Goal: Task Accomplishment & Management: Complete application form

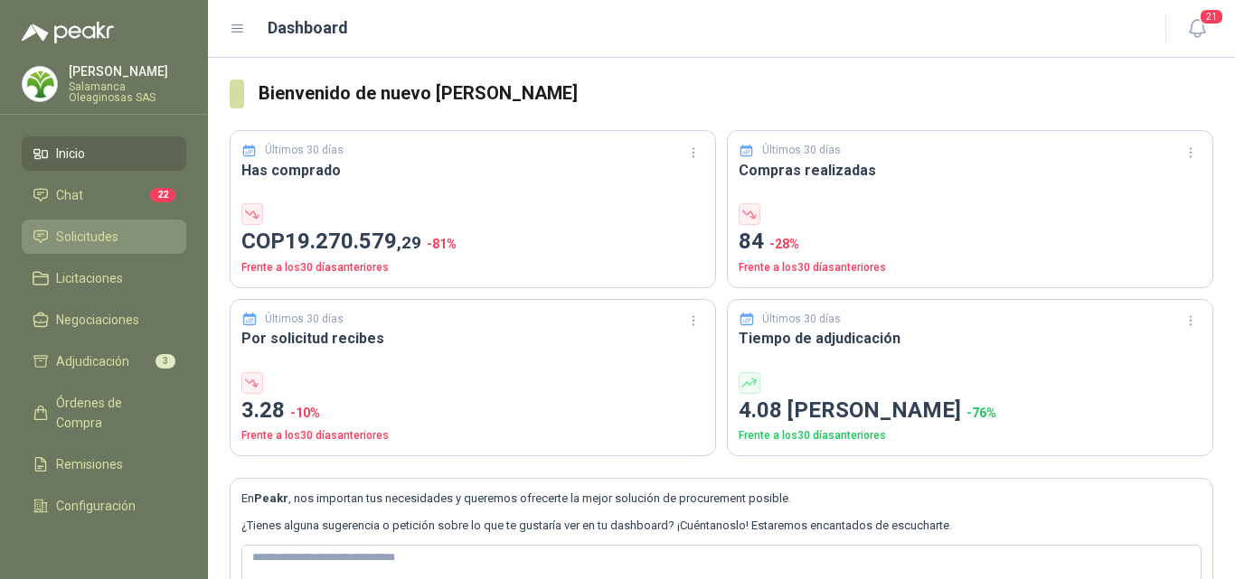
click at [139, 239] on li "Solicitudes" at bounding box center [104, 237] width 143 height 20
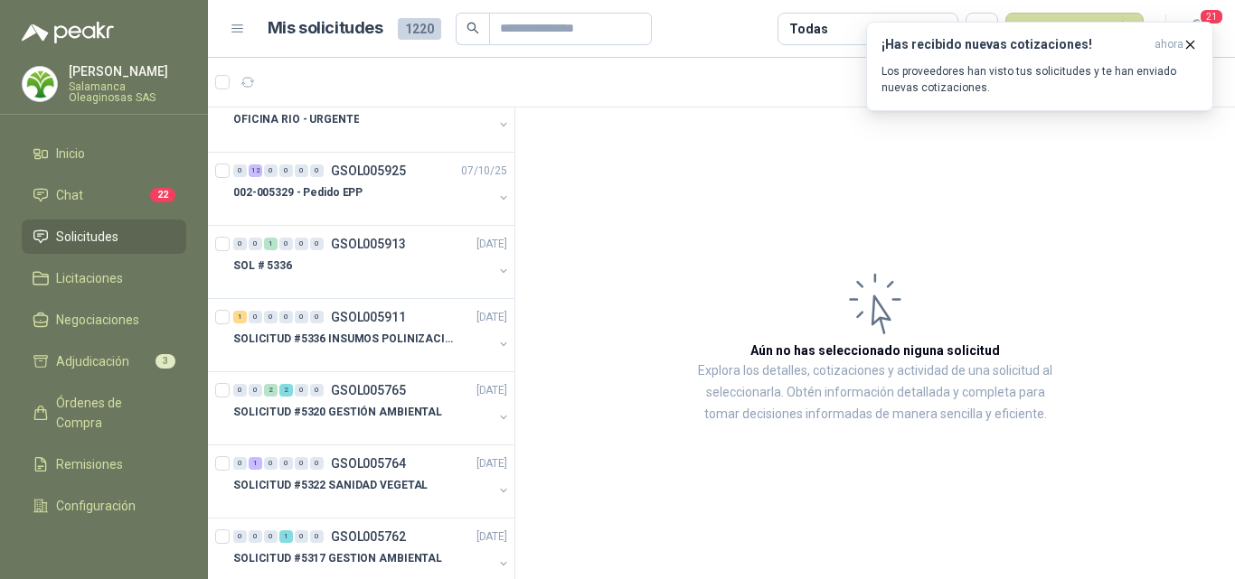
scroll to position [362, 0]
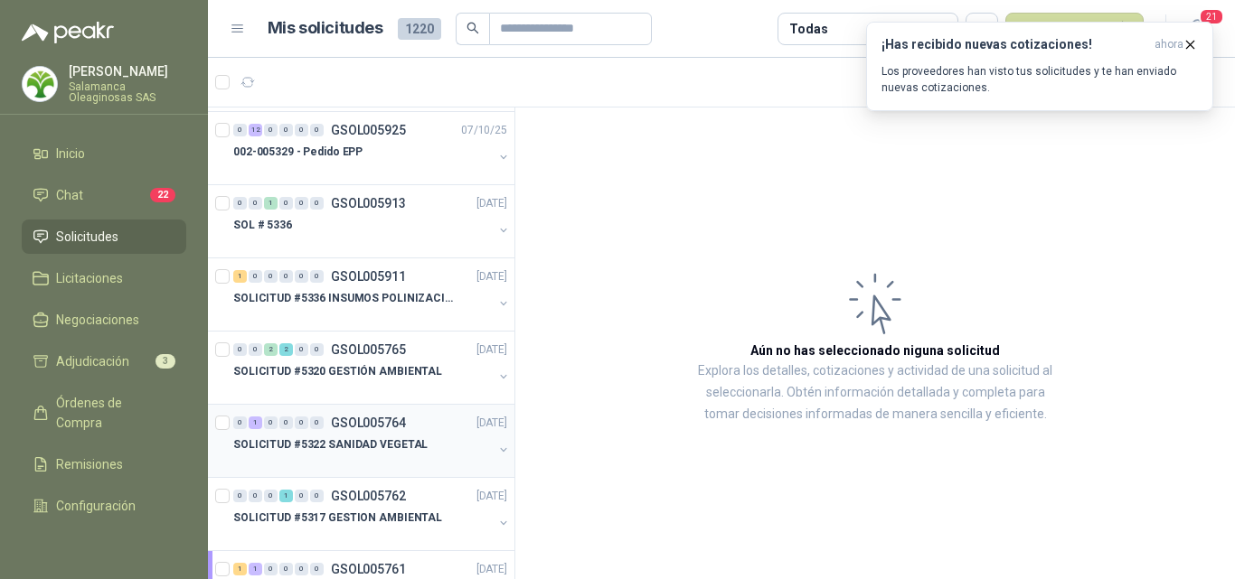
click at [397, 442] on p "SOLICITUD #5322 SANIDAD VEGETAL" at bounding box center [330, 445] width 194 height 17
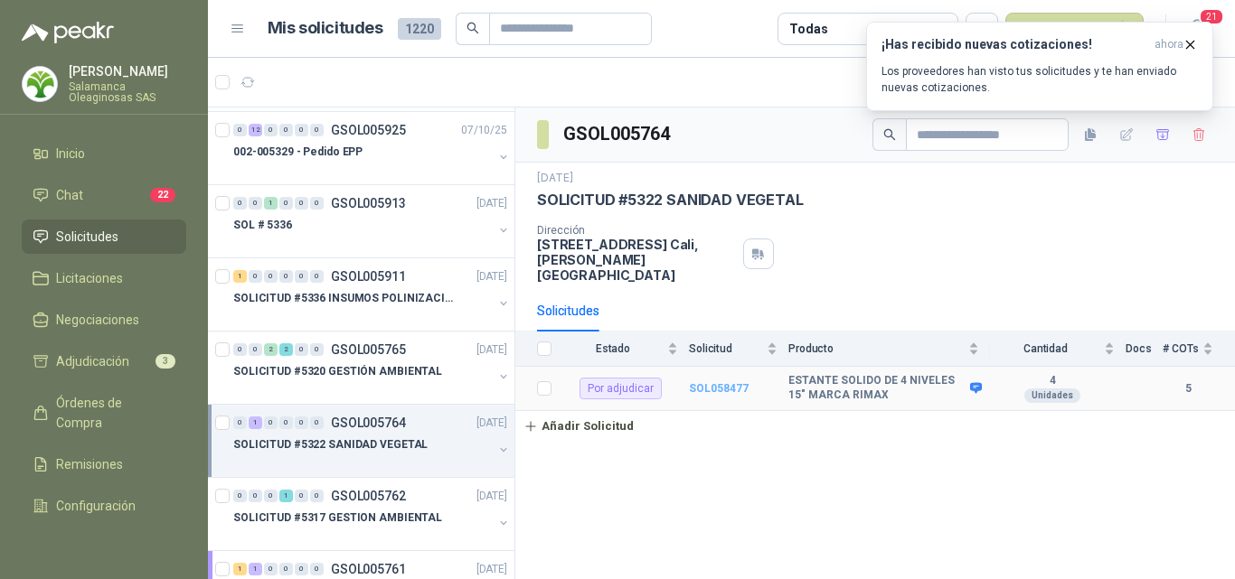
click at [720, 382] on b "SOL058477" at bounding box center [719, 388] width 60 height 13
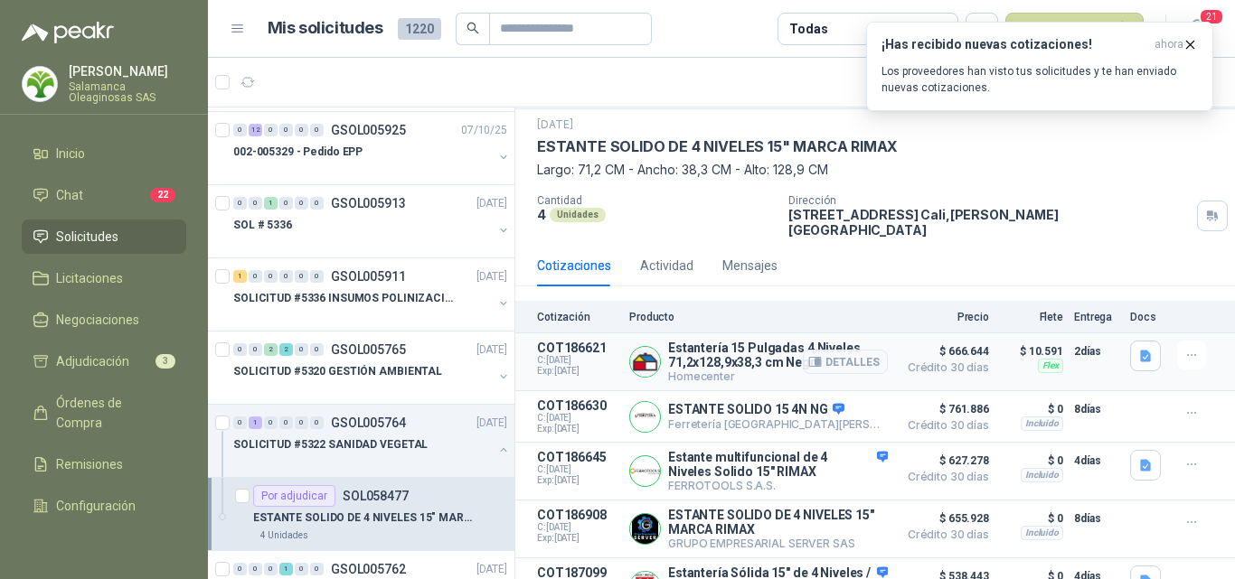
scroll to position [76, 0]
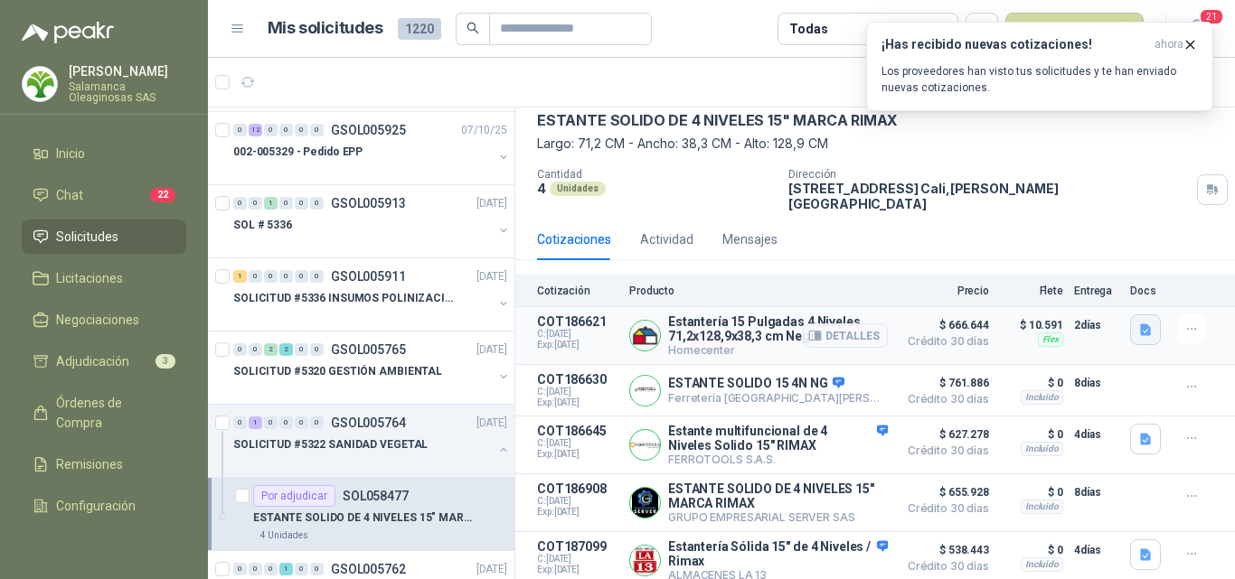
click at [1140, 324] on icon "button" at bounding box center [1145, 330] width 11 height 12
click at [1097, 275] on button "image.png" at bounding box center [1095, 277] width 79 height 19
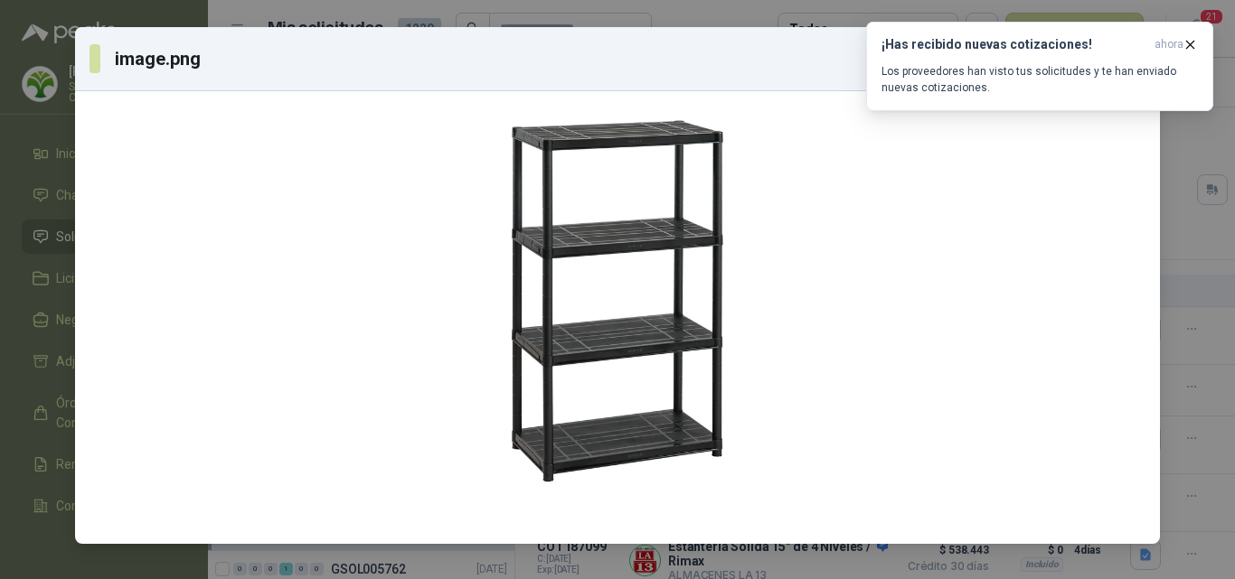
click at [1183, 181] on div "image.png Descargar" at bounding box center [617, 289] width 1235 height 579
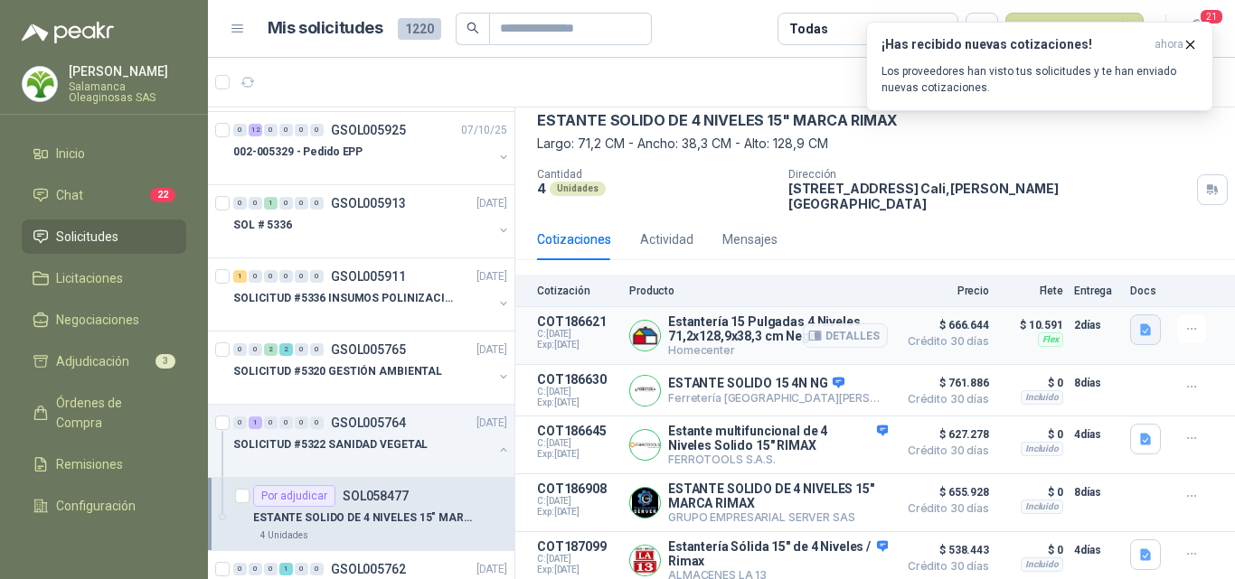
click at [1140, 324] on icon "button" at bounding box center [1145, 330] width 11 height 12
click at [1095, 269] on button "image.png" at bounding box center [1095, 277] width 79 height 19
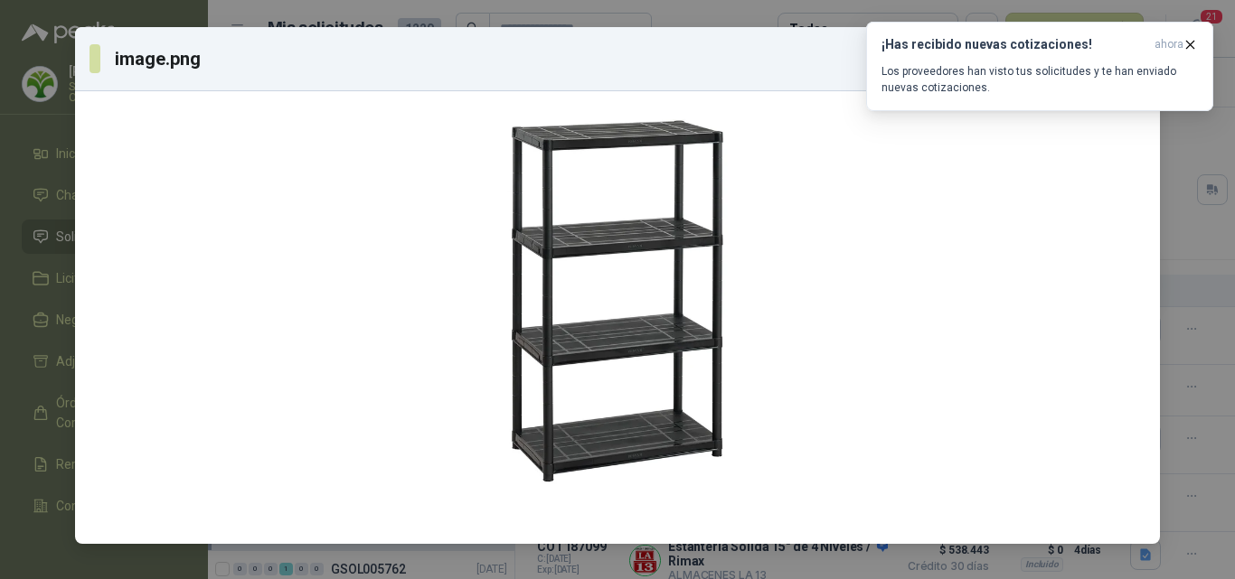
click at [1191, 207] on div "image.png Descargar" at bounding box center [617, 289] width 1235 height 579
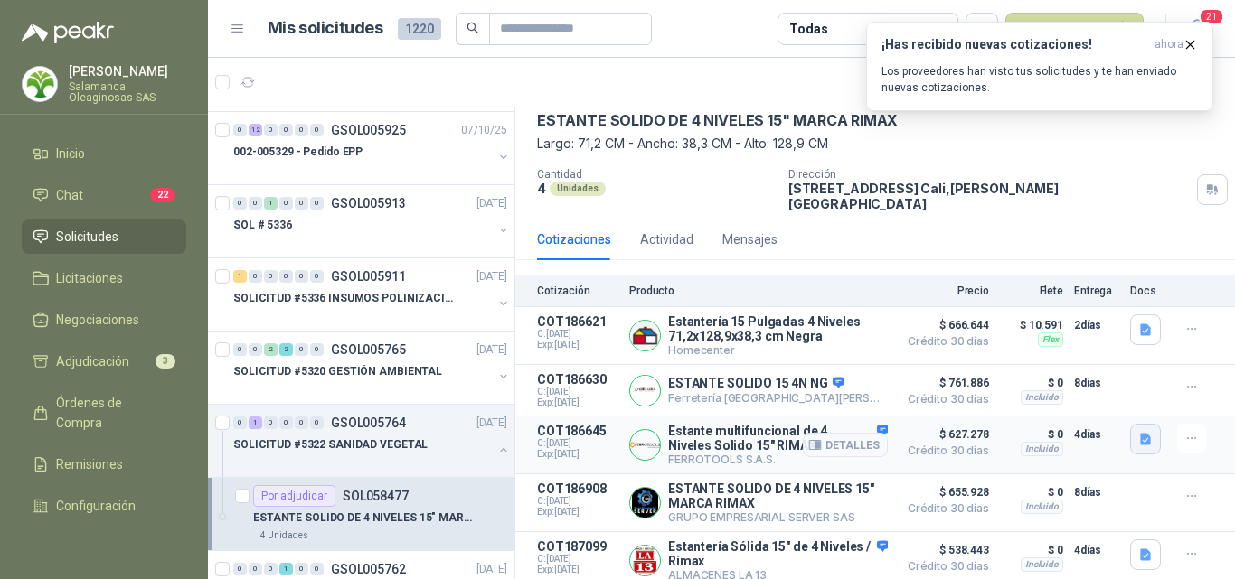
click at [1140, 433] on icon "button" at bounding box center [1145, 439] width 11 height 12
click at [1106, 383] on button "image.png" at bounding box center [1095, 390] width 79 height 19
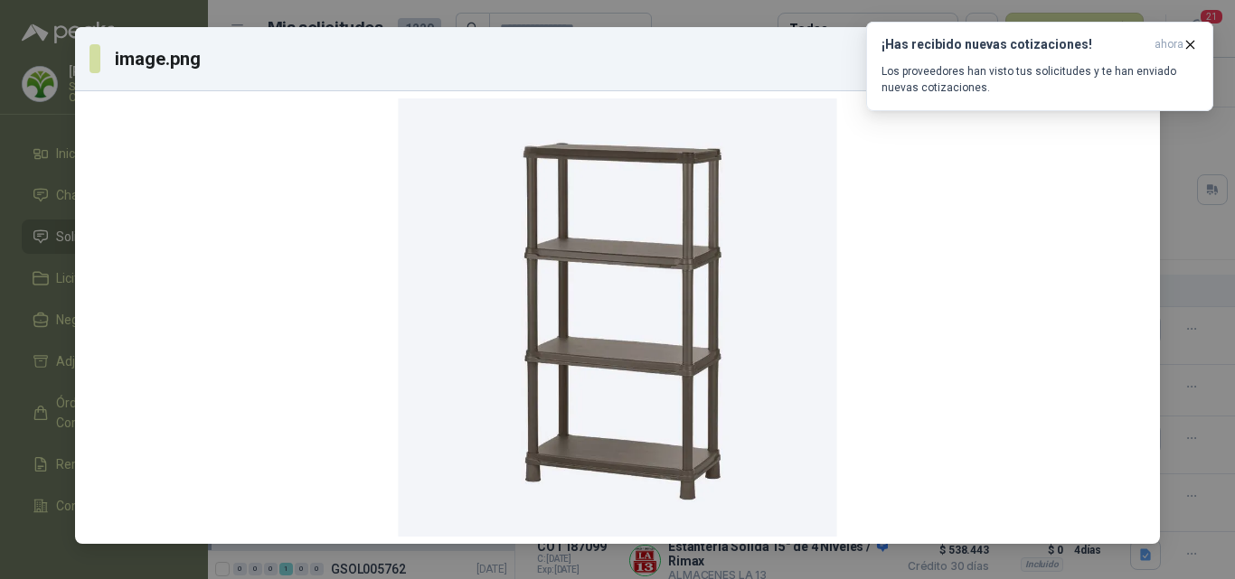
click at [1191, 362] on div "image.png Descargar" at bounding box center [617, 289] width 1235 height 579
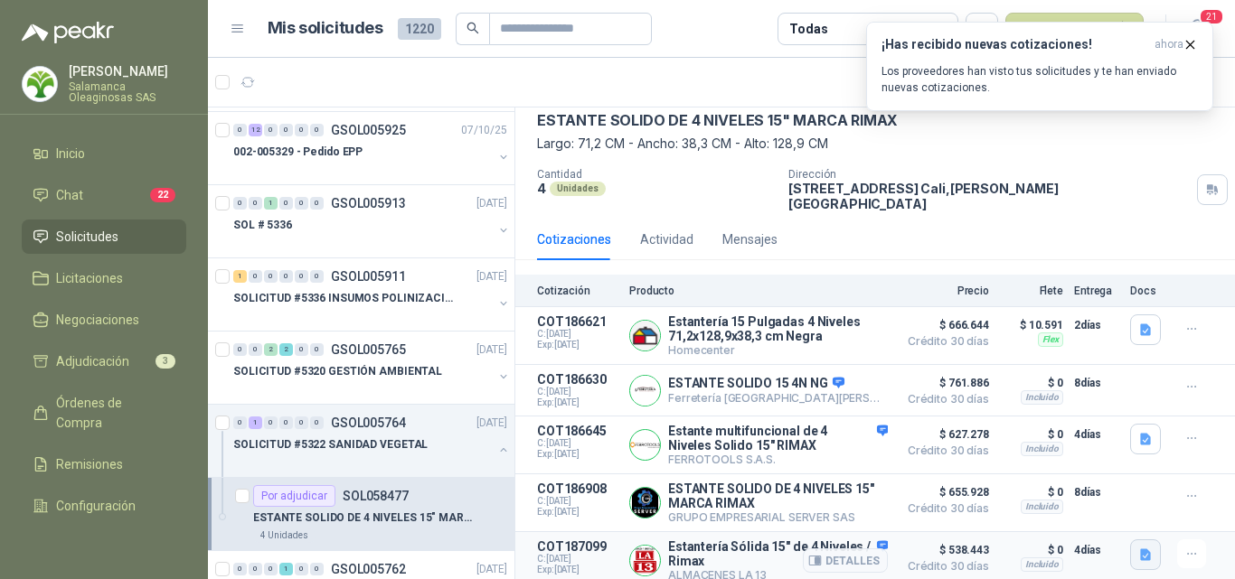
click at [1140, 549] on icon "button" at bounding box center [1145, 555] width 11 height 12
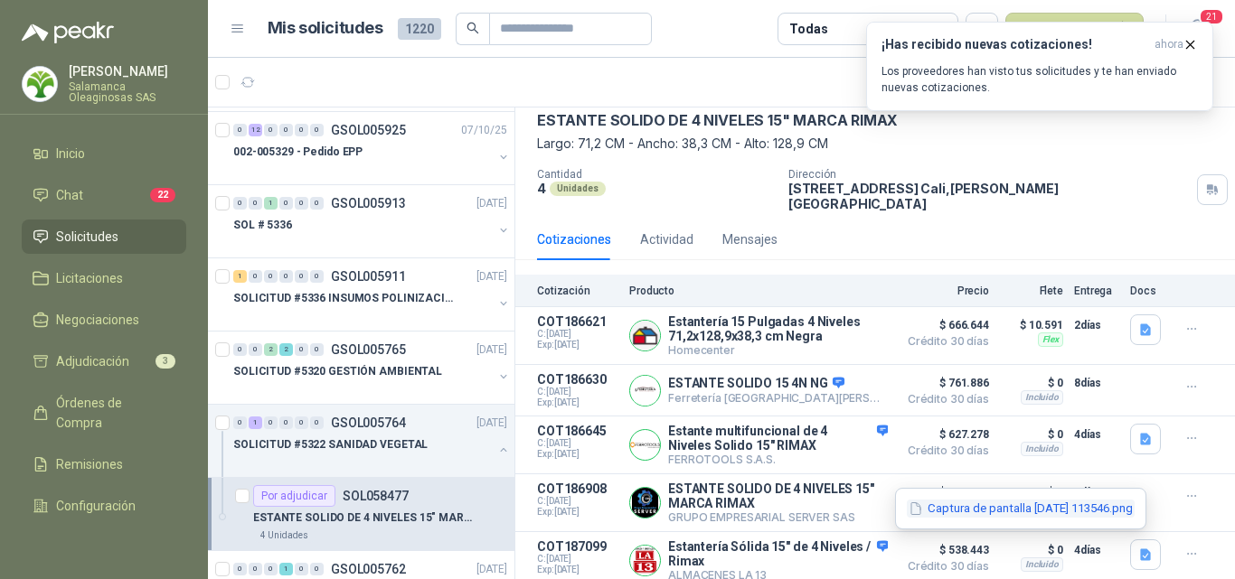
click at [1076, 508] on button "Captura de pantalla [DATE] 113546.png" at bounding box center [1021, 509] width 228 height 19
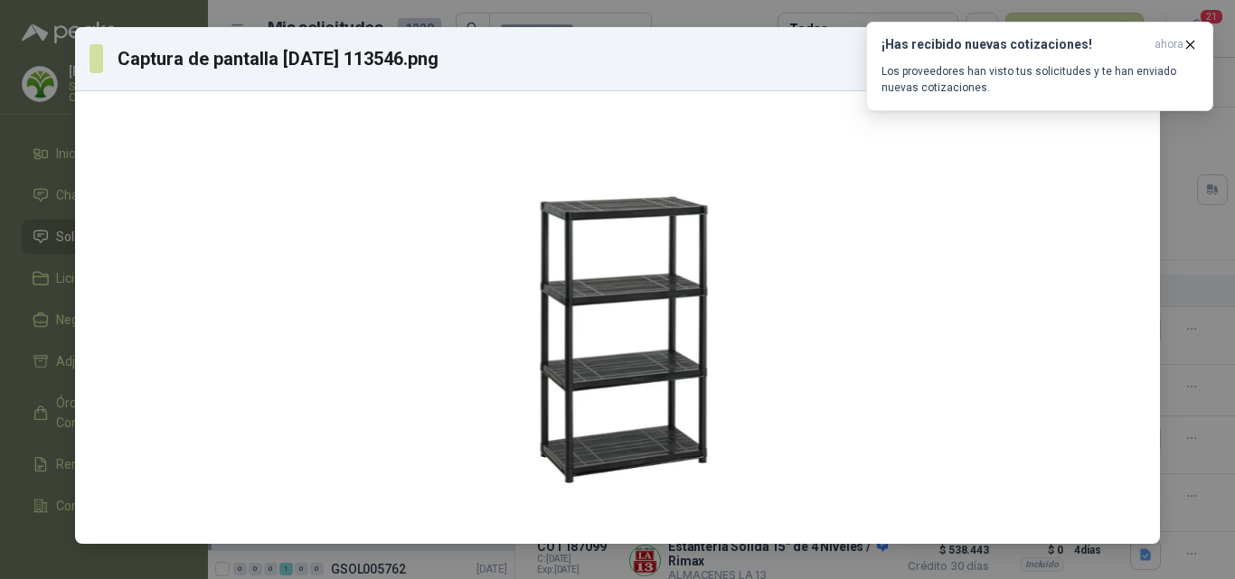
click at [1200, 395] on div "Captura de pantalla [DATE] 113546.png Descargar" at bounding box center [617, 289] width 1235 height 579
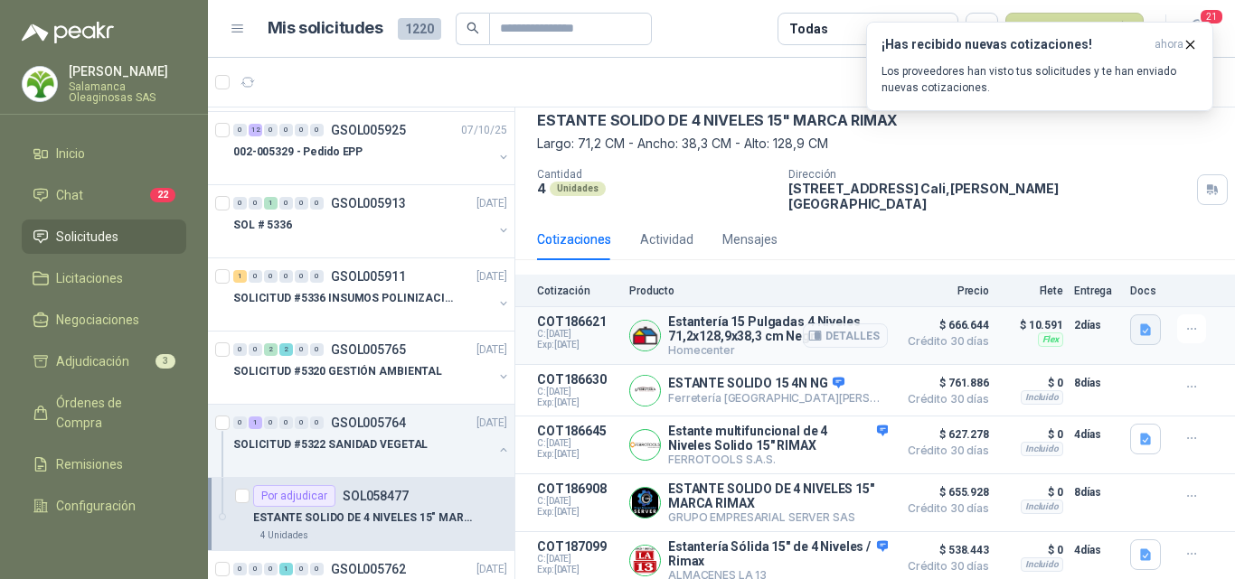
click at [1138, 323] on icon "button" at bounding box center [1145, 330] width 15 height 15
click at [1105, 284] on button "image.png" at bounding box center [1095, 277] width 79 height 19
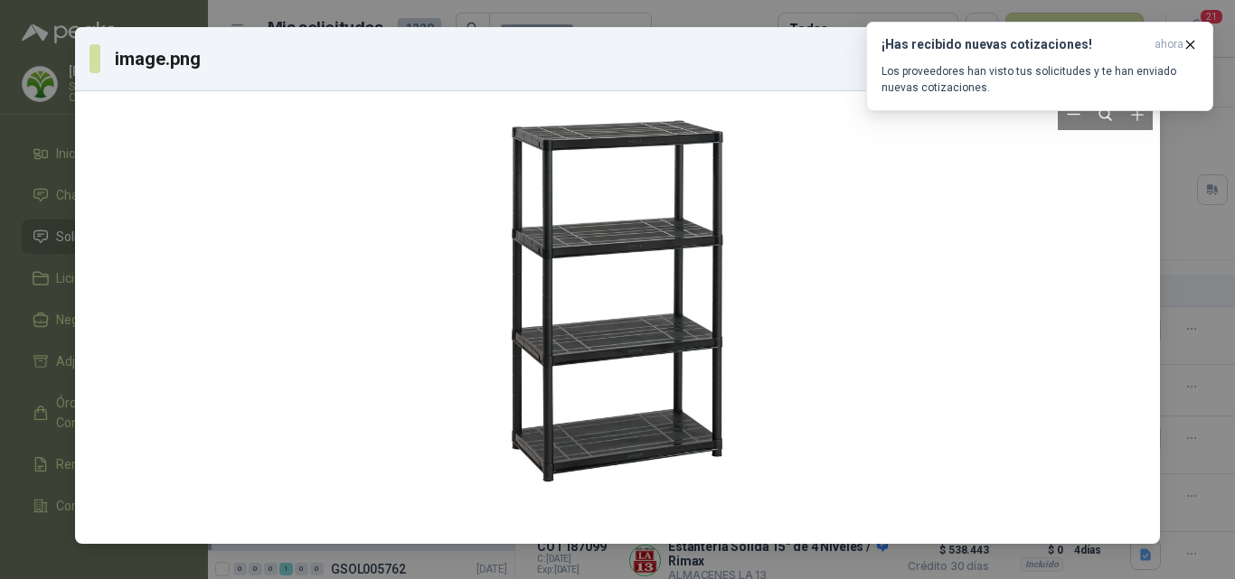
click at [1020, 346] on div at bounding box center [617, 318] width 1070 height 438
drag, startPoint x: 1216, startPoint y: 473, endPoint x: 1206, endPoint y: 474, distance: 10.0
click at [1208, 473] on div "image.png Descargar" at bounding box center [617, 289] width 1235 height 579
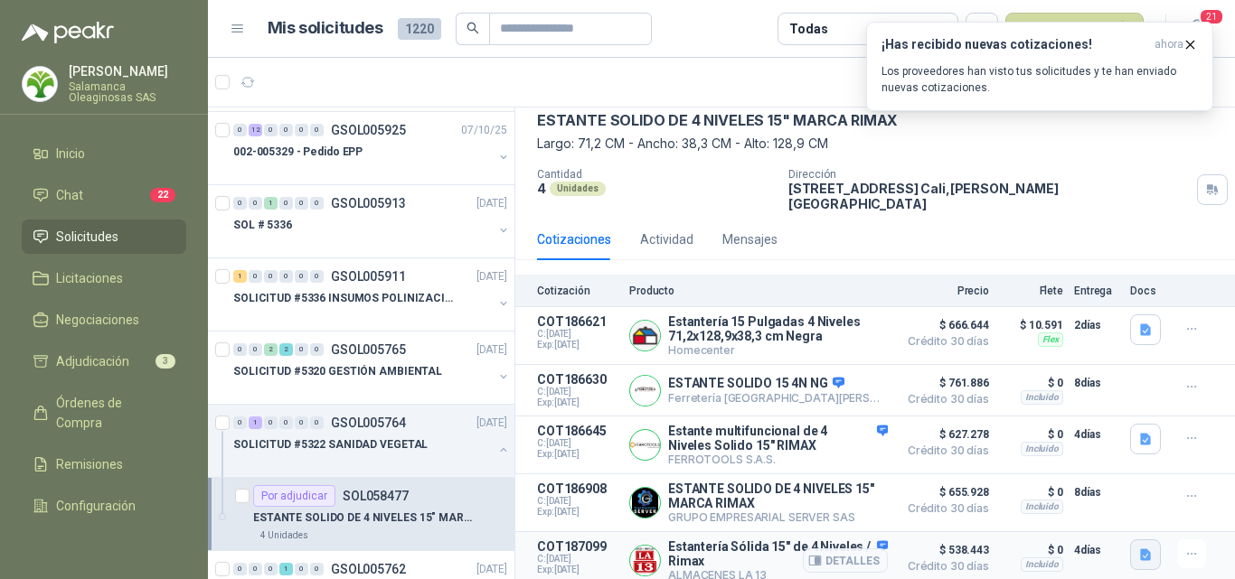
click at [1140, 549] on icon "button" at bounding box center [1145, 555] width 11 height 12
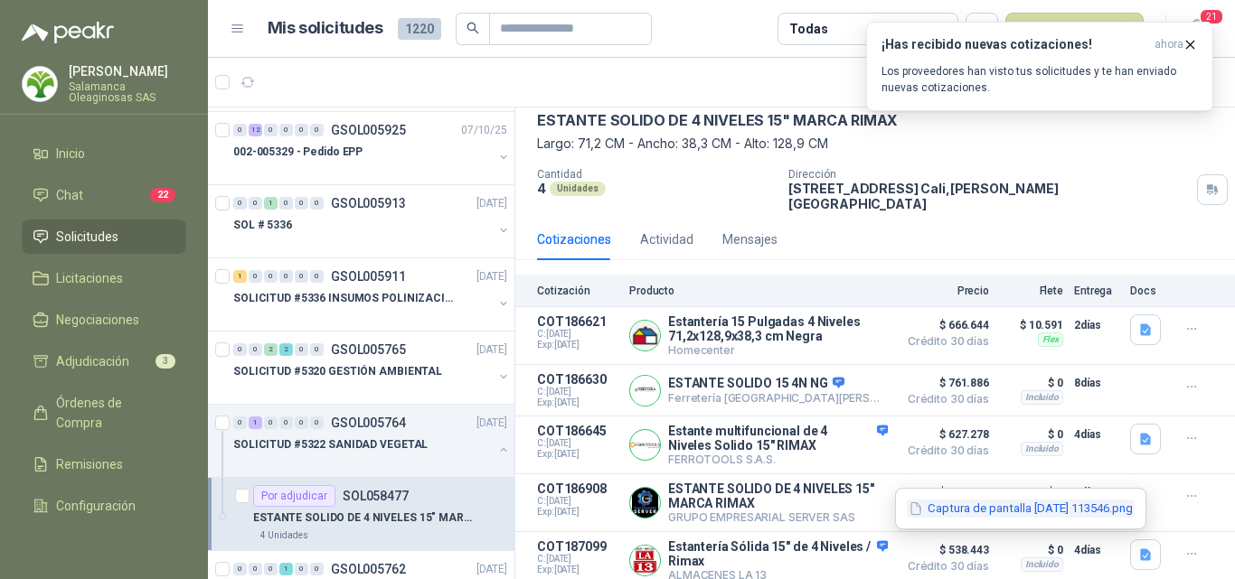
click at [1015, 516] on button "Captura de pantalla [DATE] 113546.png" at bounding box center [1021, 509] width 228 height 19
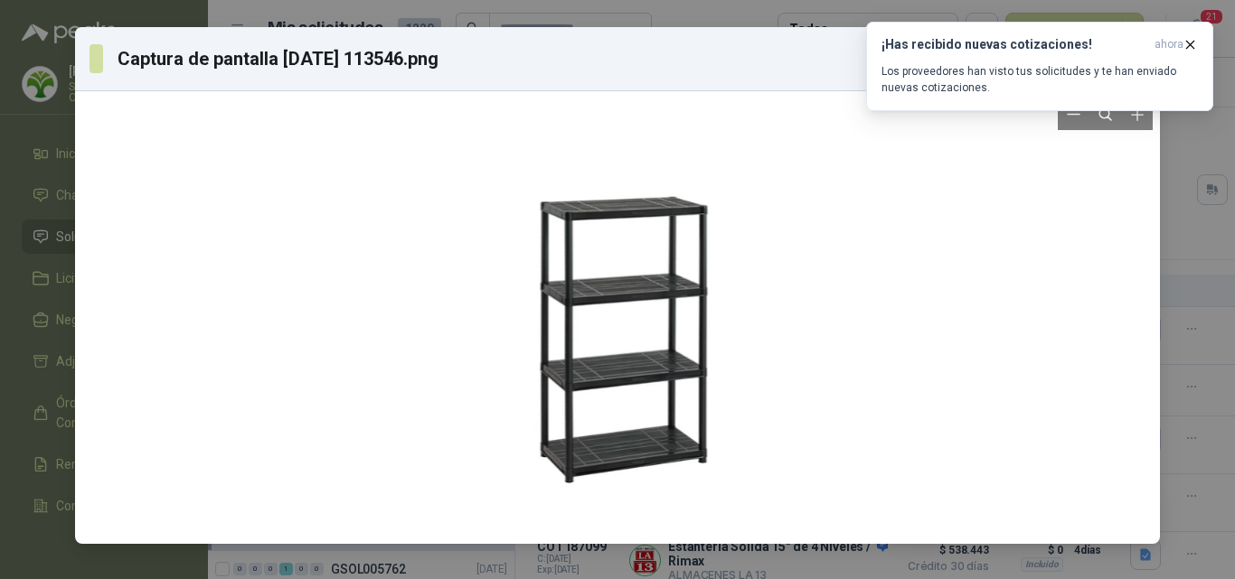
click at [963, 454] on div at bounding box center [617, 318] width 1070 height 438
click at [1212, 405] on div "Captura de pantalla [DATE] 113546.png Descargar" at bounding box center [617, 289] width 1235 height 579
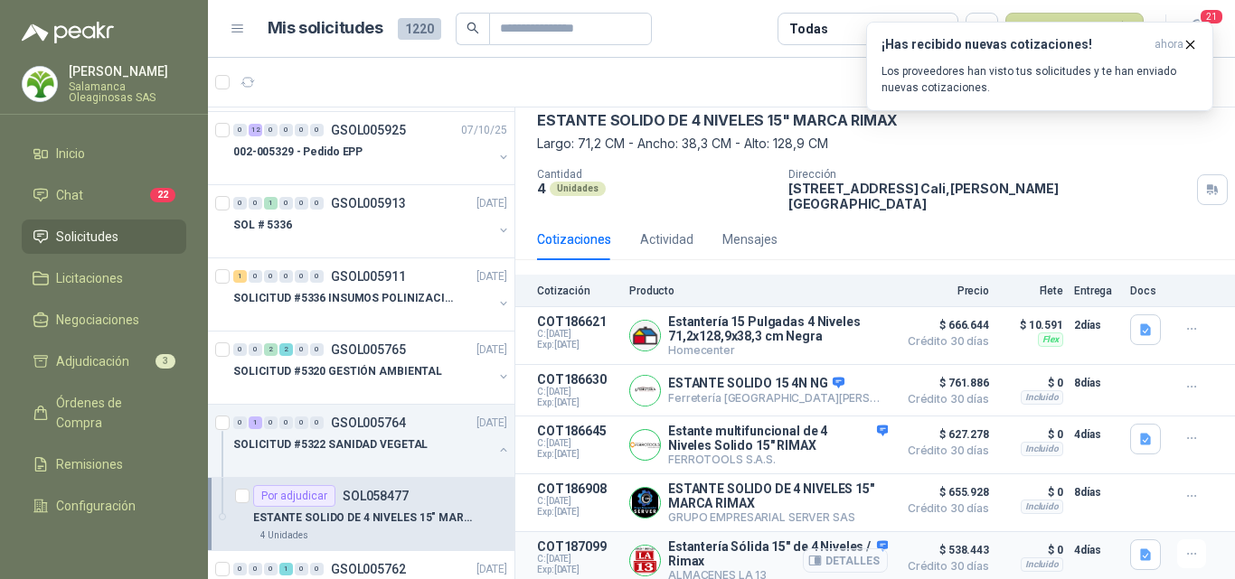
click at [860, 551] on button "Detalles" at bounding box center [845, 561] width 85 height 24
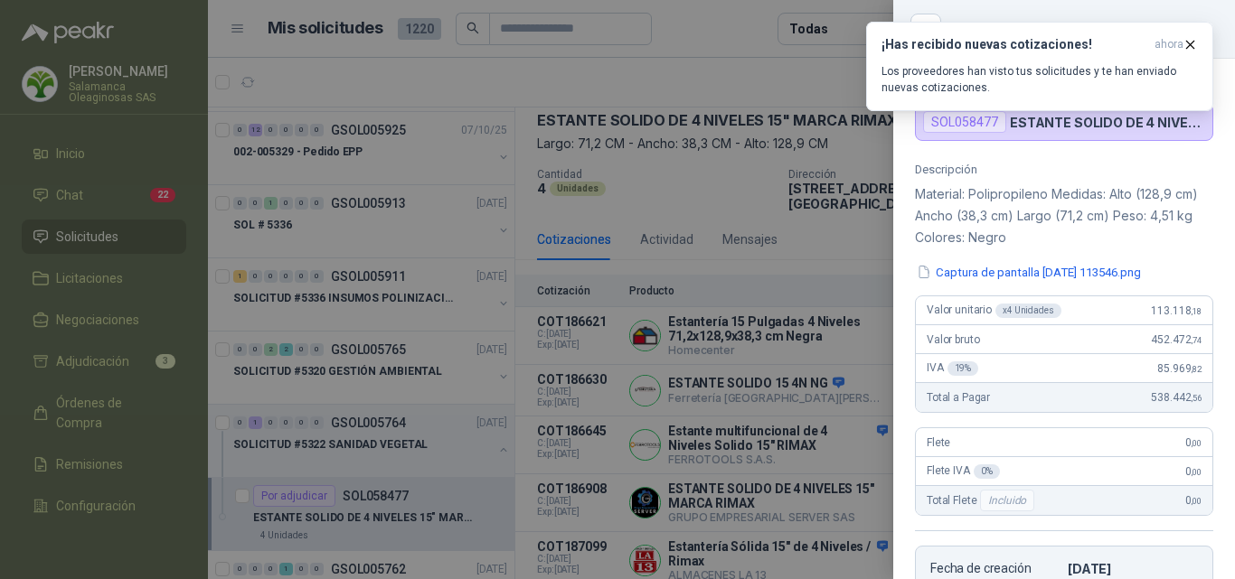
scroll to position [0, 0]
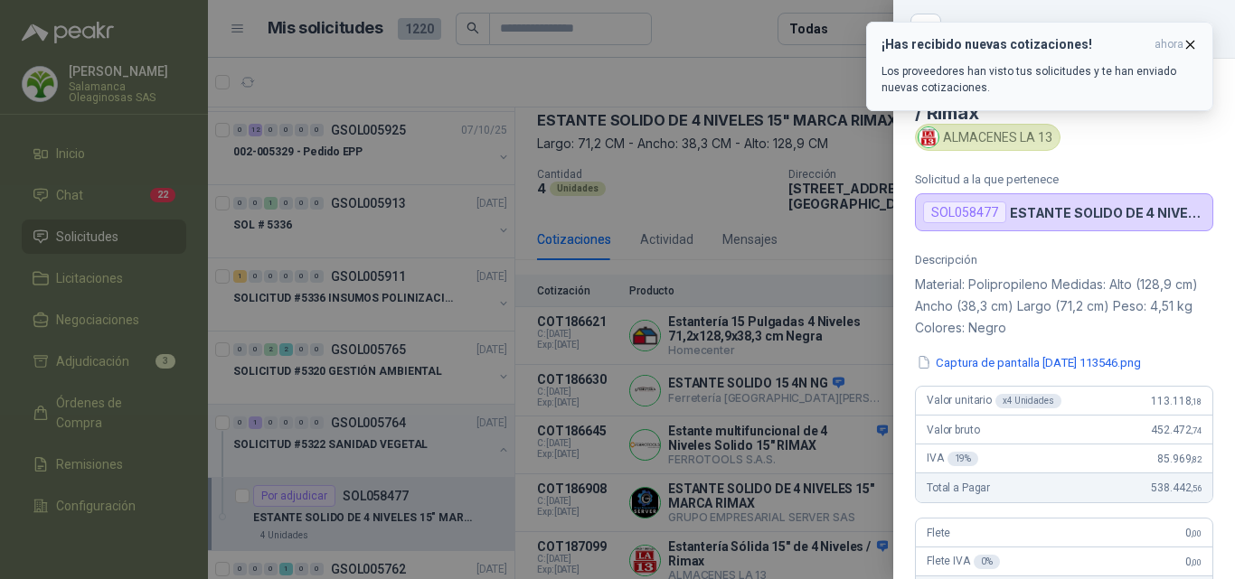
click at [1189, 46] on icon "button" at bounding box center [1189, 44] width 15 height 15
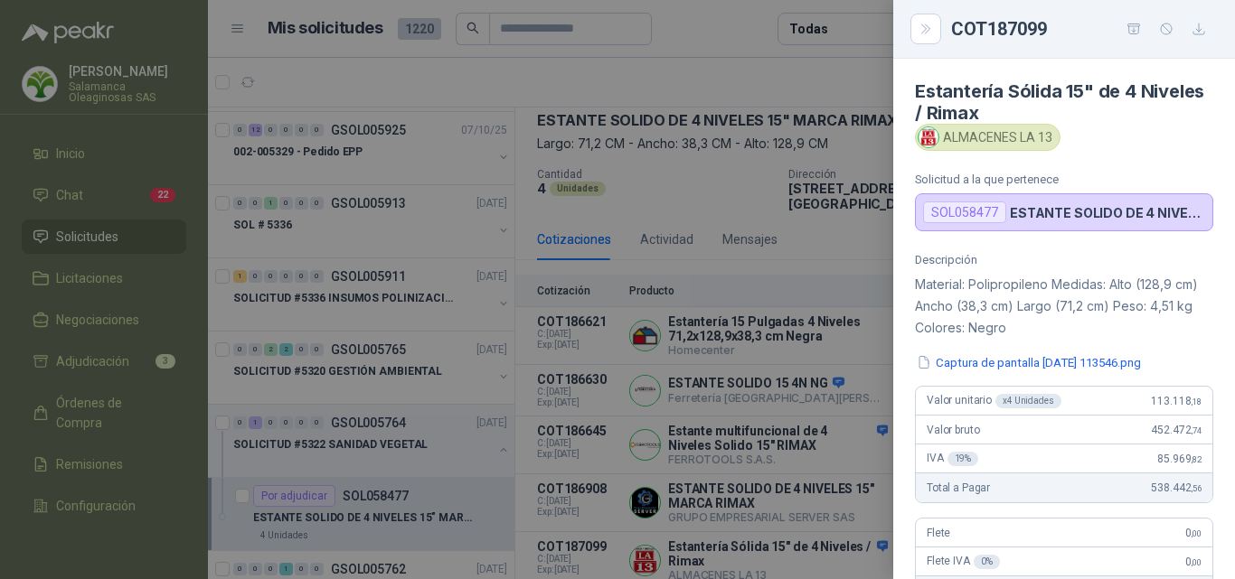
click at [796, 540] on div at bounding box center [617, 289] width 1235 height 579
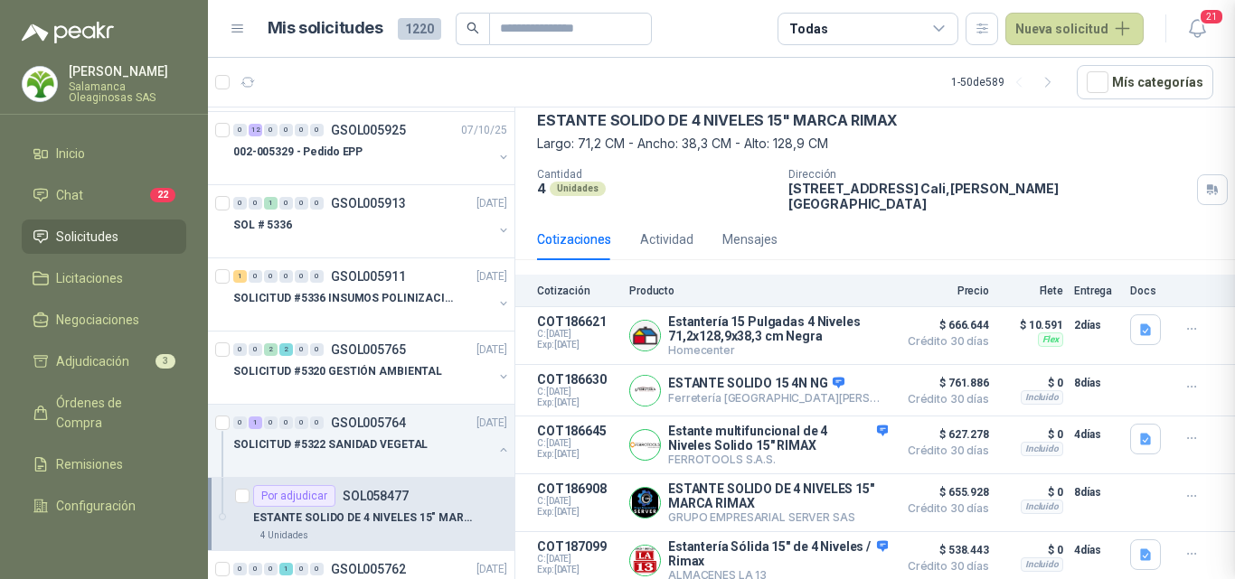
scroll to position [449, 0]
click at [861, 556] on button "Detalles" at bounding box center [845, 561] width 85 height 24
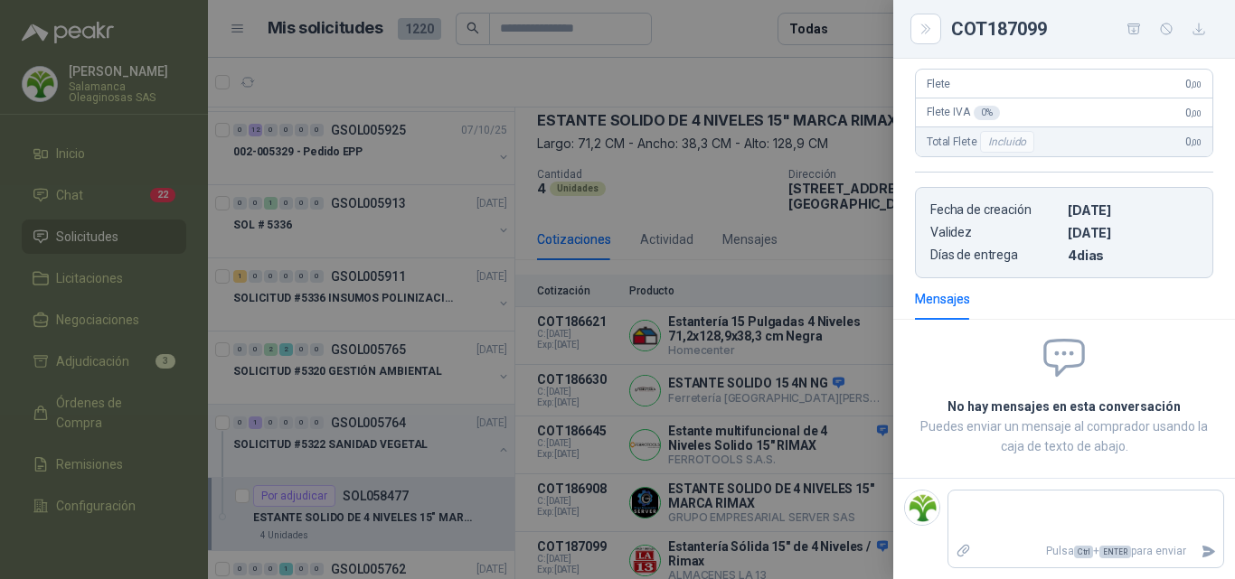
click at [751, 553] on div at bounding box center [617, 289] width 1235 height 579
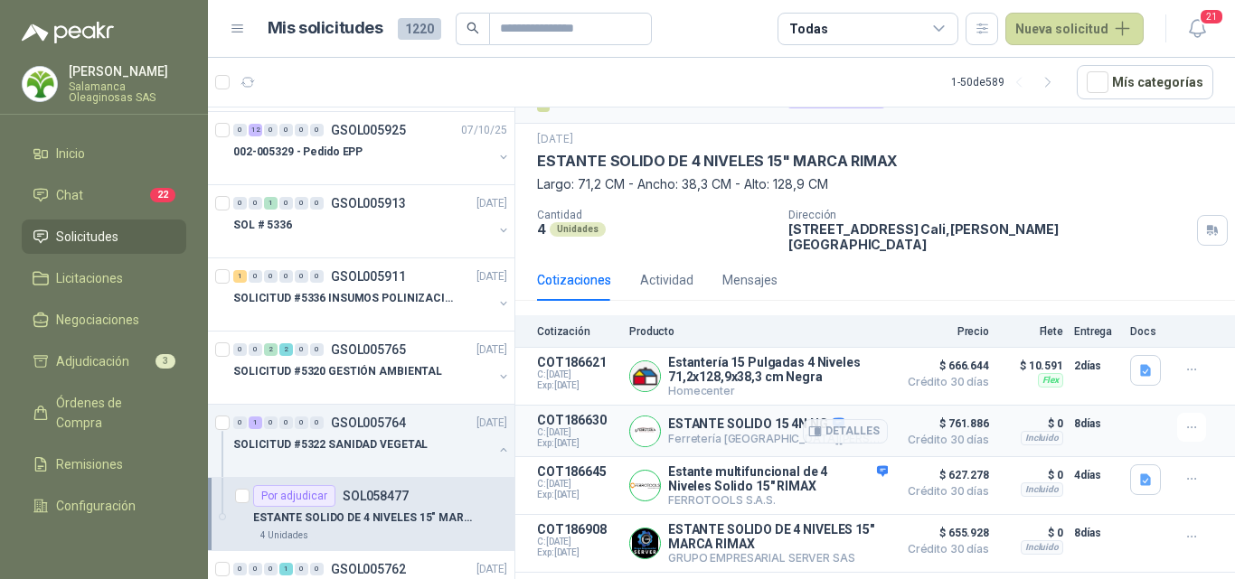
scroll to position [0, 0]
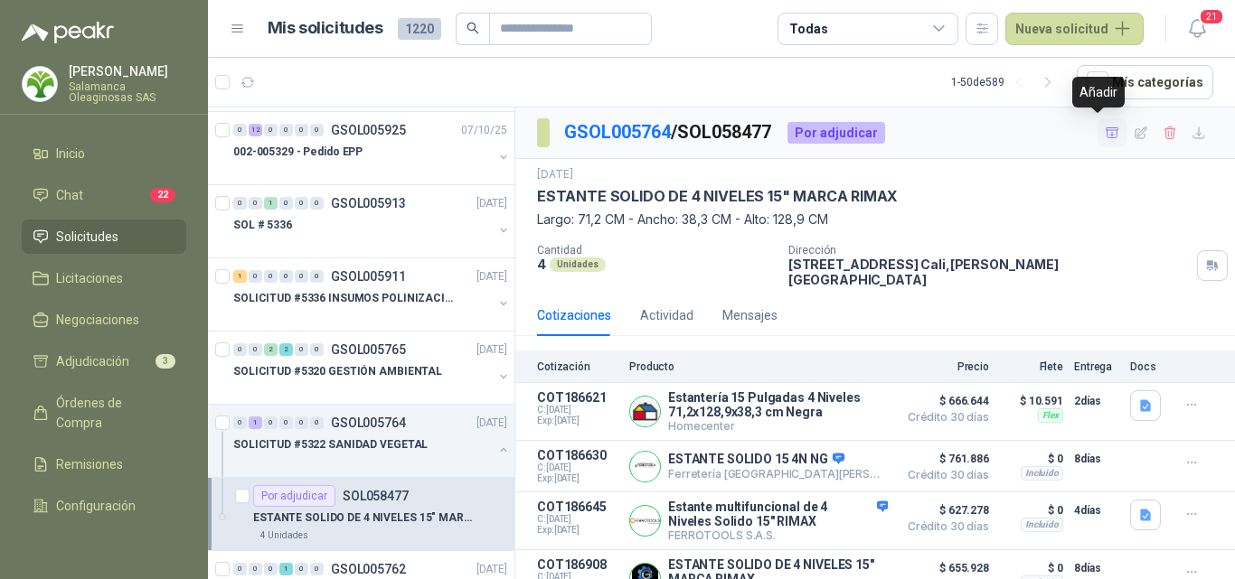
click at [1105, 133] on icon "button" at bounding box center [1112, 133] width 15 height 15
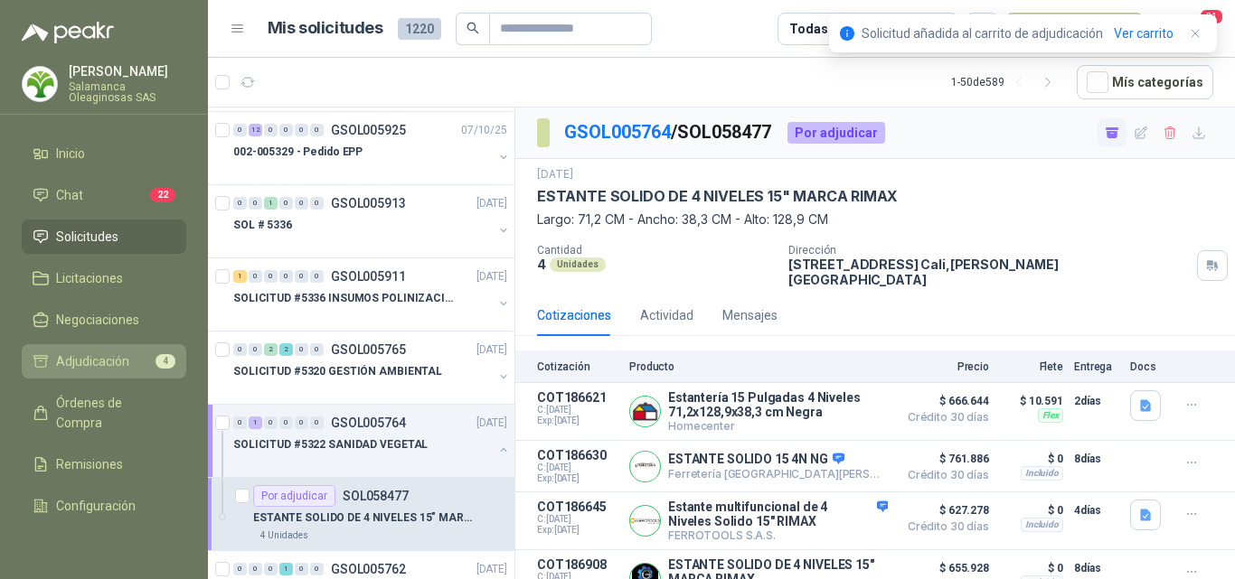
click at [94, 366] on span "Adjudicación" at bounding box center [92, 362] width 73 height 20
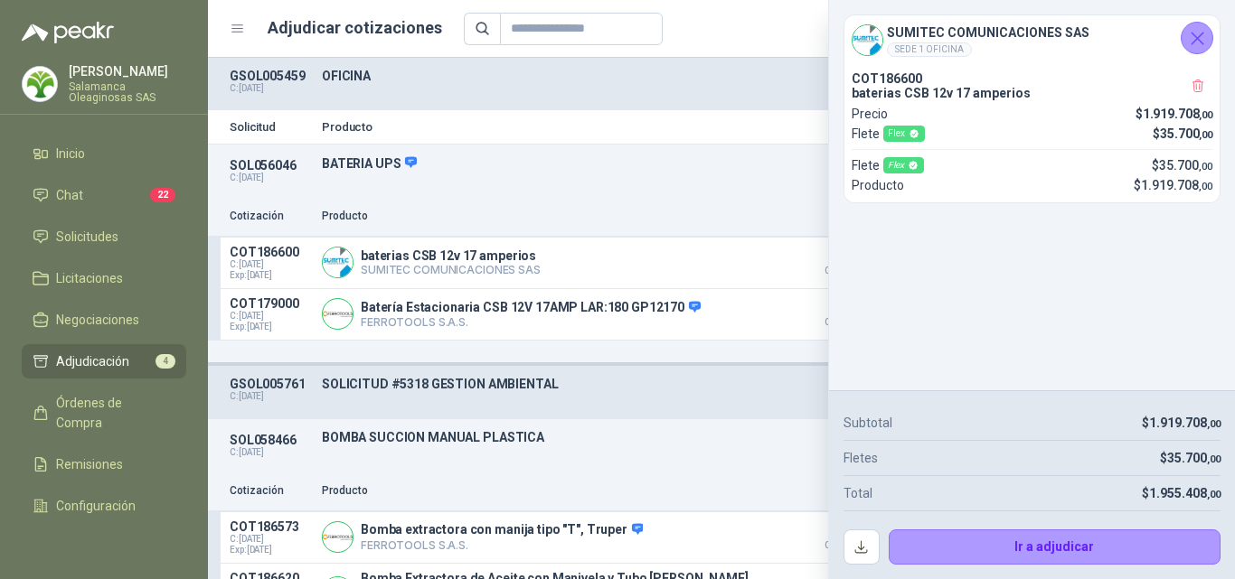
click at [1204, 31] on icon "Cerrar" at bounding box center [1197, 38] width 23 height 23
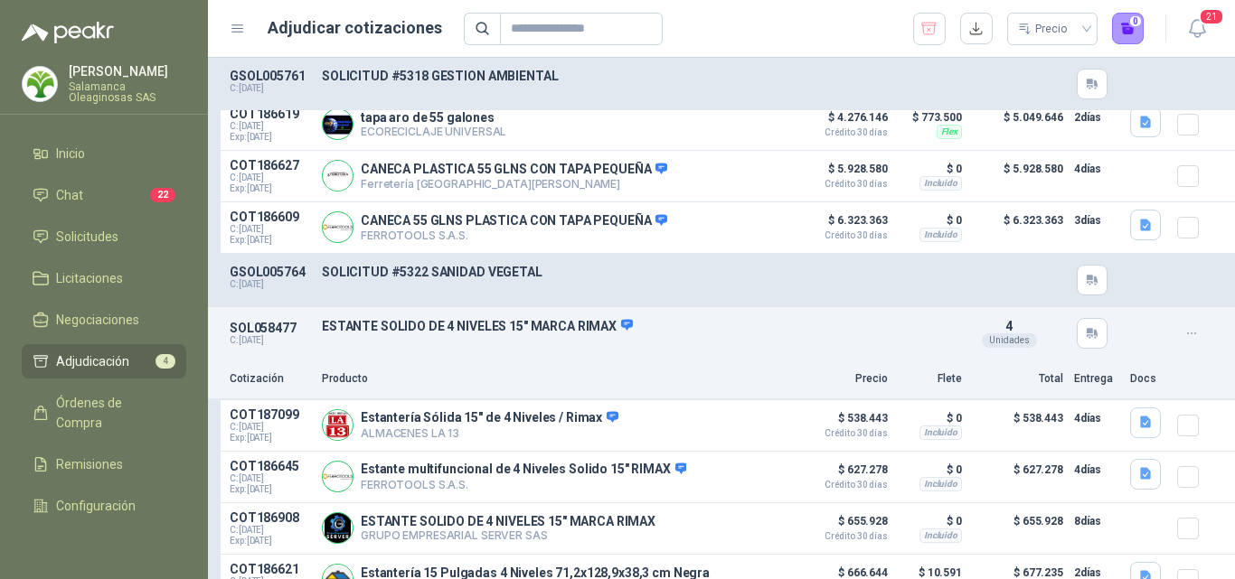
scroll to position [987, 0]
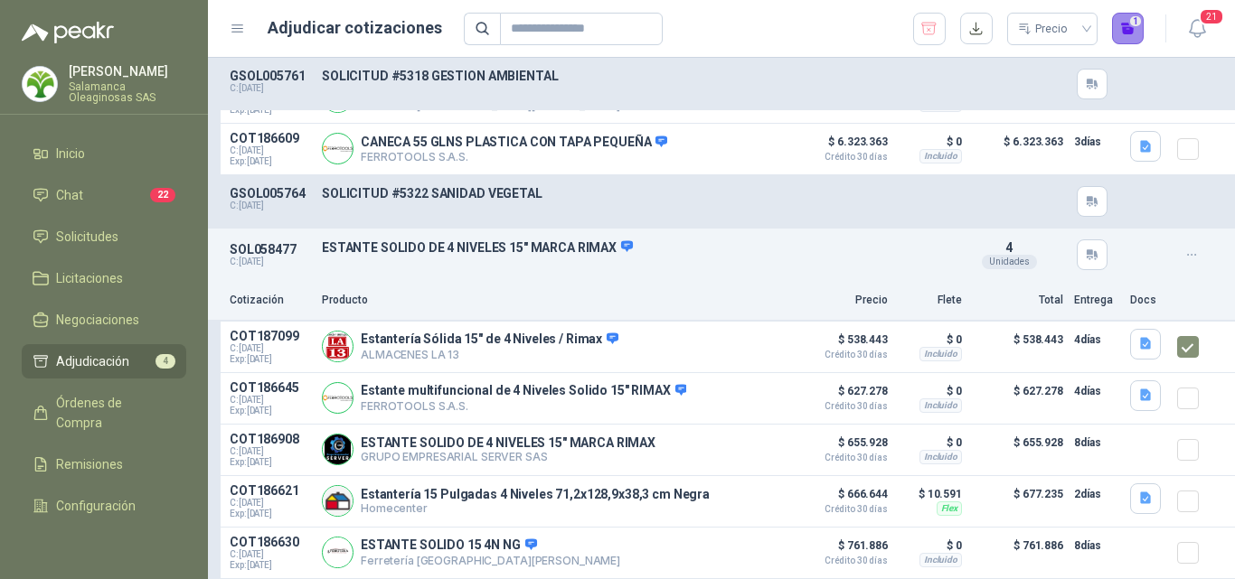
click at [1127, 34] on button "1" at bounding box center [1128, 29] width 33 height 33
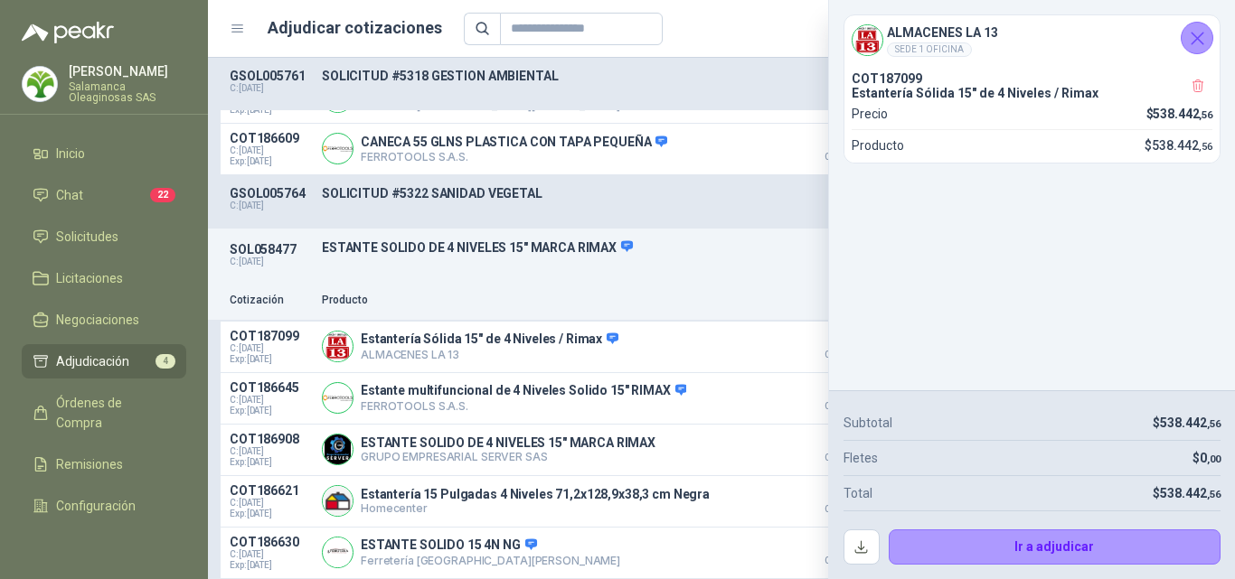
click at [921, 516] on div "Ir a adjudicar" at bounding box center [1031, 539] width 377 height 54
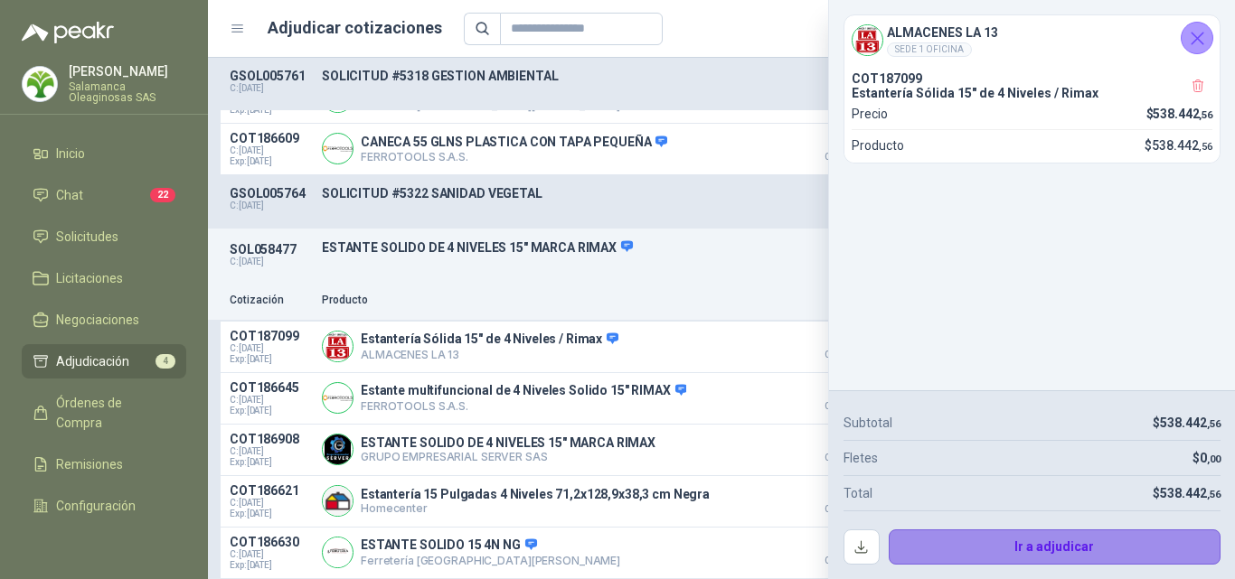
click at [982, 542] on button "Ir a adjudicar" at bounding box center [1054, 548] width 333 height 36
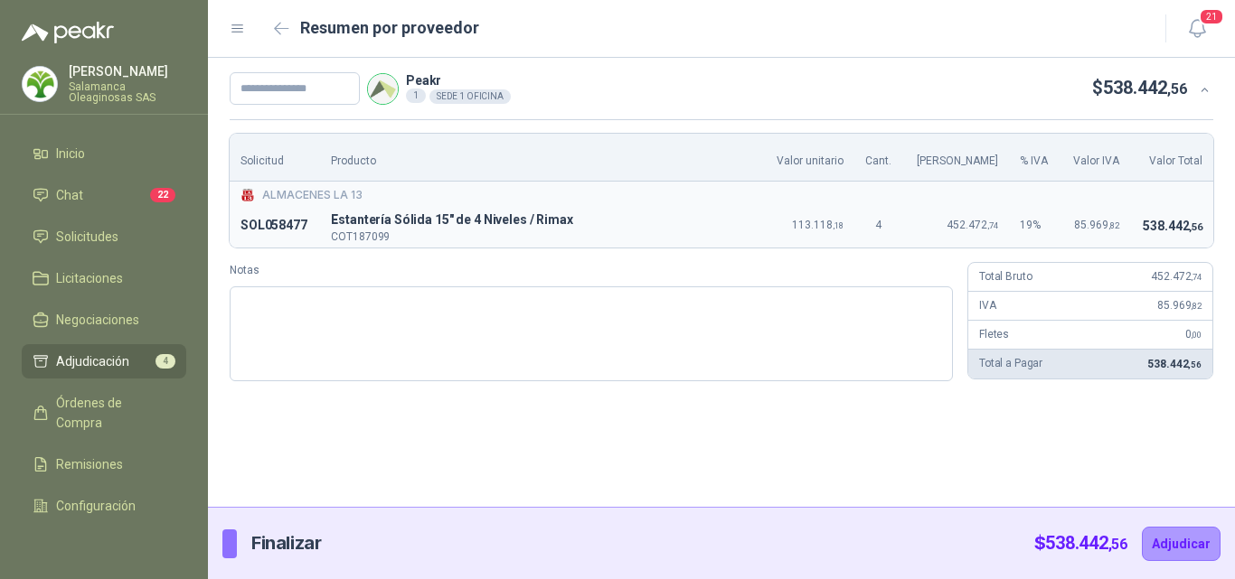
click at [1133, 482] on div "Peakr 1 SEDE 1 OFICINA $ 538.442 ,56 Solicitud Producto Valor unitario Cant. Va…" at bounding box center [721, 282] width 1027 height 449
click at [1177, 425] on div "Peakr 1 SEDE 1 OFICINA $ 538.442 ,56 Solicitud Producto Valor unitario Cant. Va…" at bounding box center [721, 282] width 1027 height 449
click at [1198, 407] on div "Peakr 1 SEDE 1 OFICINA $ 538.442 ,56 Solicitud Producto Valor unitario Cant. Va…" at bounding box center [721, 282] width 1027 height 449
click at [282, 25] on icon "button" at bounding box center [281, 29] width 15 height 14
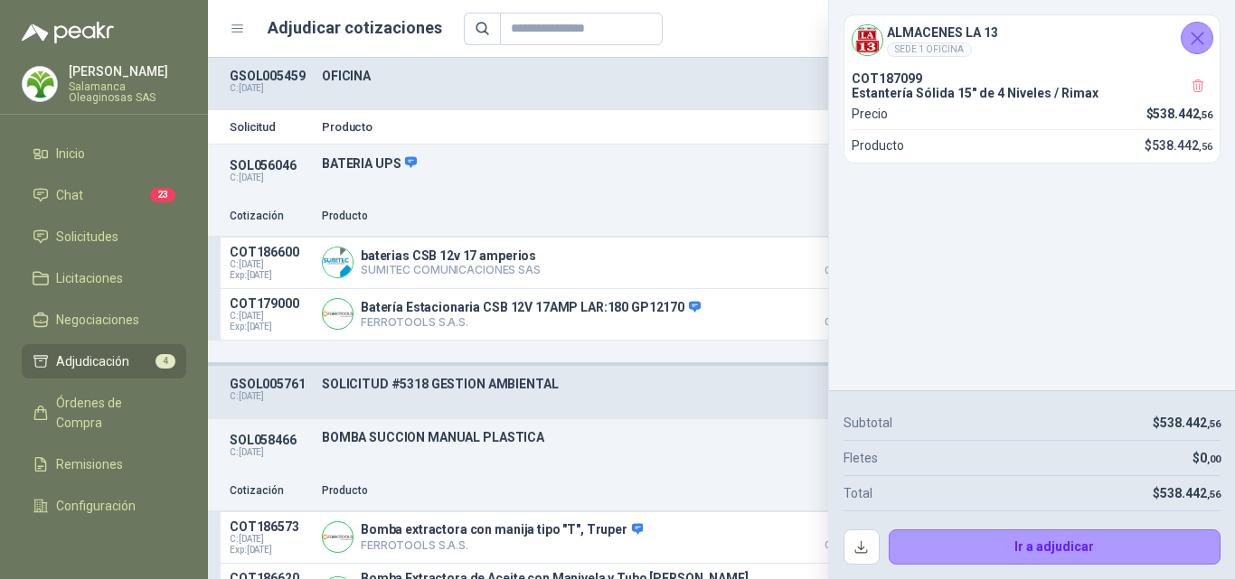
click at [1196, 35] on icon "Cerrar" at bounding box center [1197, 38] width 23 height 23
